Goal: Use online tool/utility: Utilize a website feature to perform a specific function

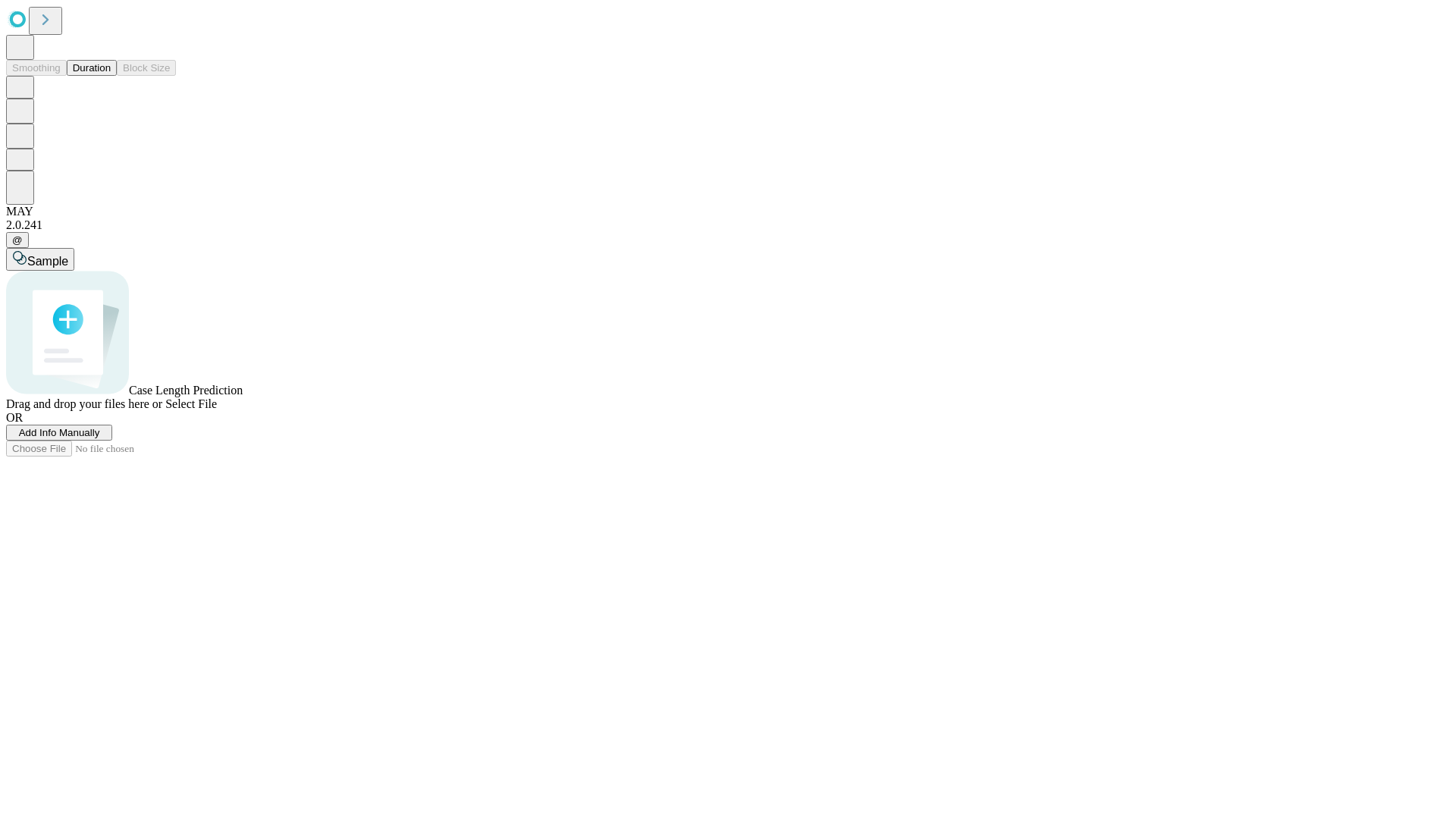
click at [110, 76] on button "Duration" at bounding box center [91, 68] width 50 height 16
click at [69, 255] on span "Sample" at bounding box center [48, 261] width 41 height 13
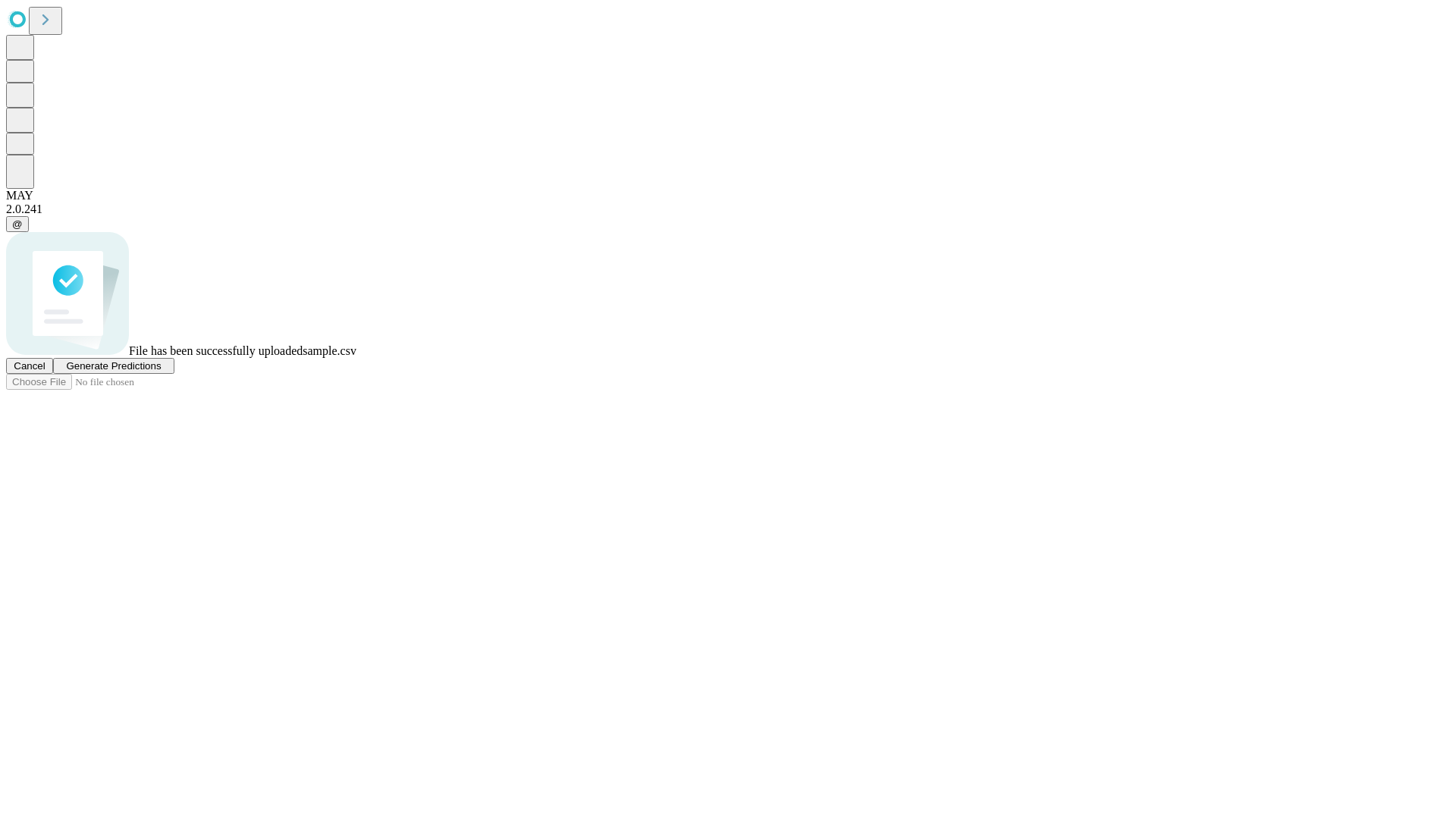
click at [161, 371] on span "Generate Predictions" at bounding box center [114, 366] width 95 height 11
